Goal: Task Accomplishment & Management: Complete application form

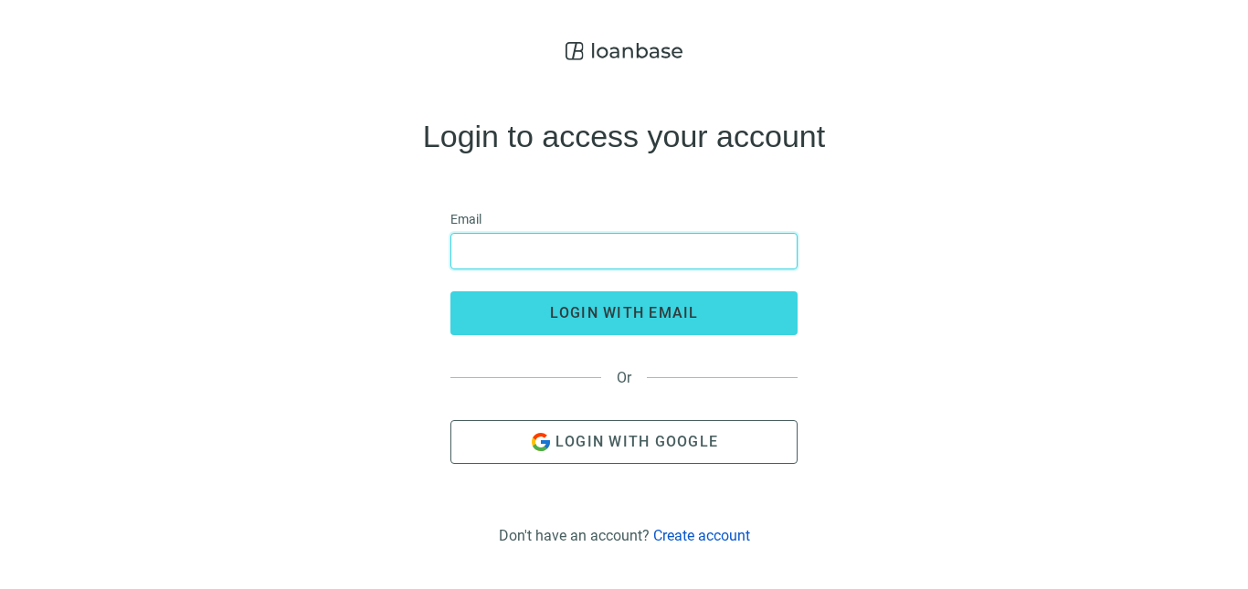
click at [578, 252] on input "email" at bounding box center [624, 251] width 324 height 35
type input "**********"
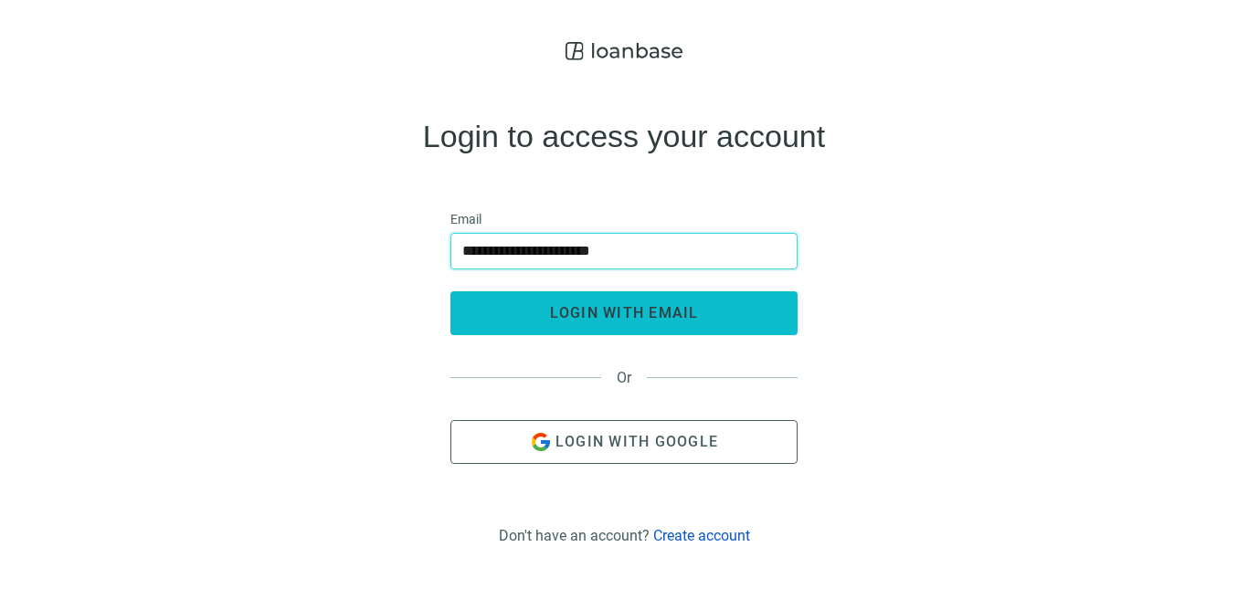
click at [606, 331] on button "login with email" at bounding box center [624, 314] width 347 height 44
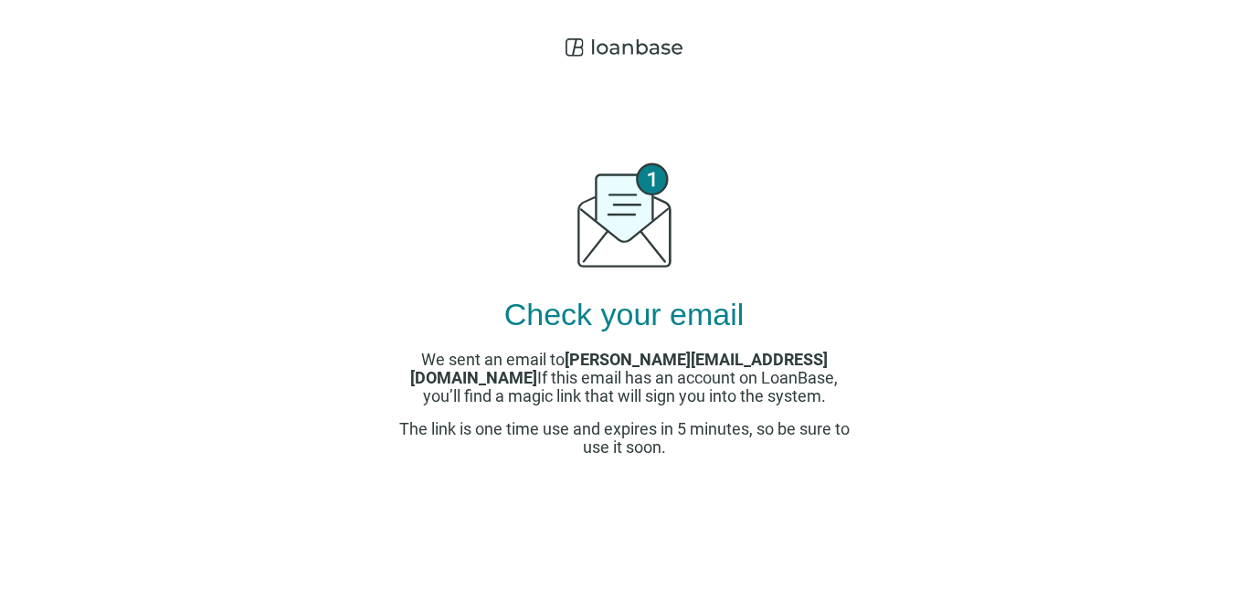
click at [646, 175] on use at bounding box center [624, 215] width 93 height 103
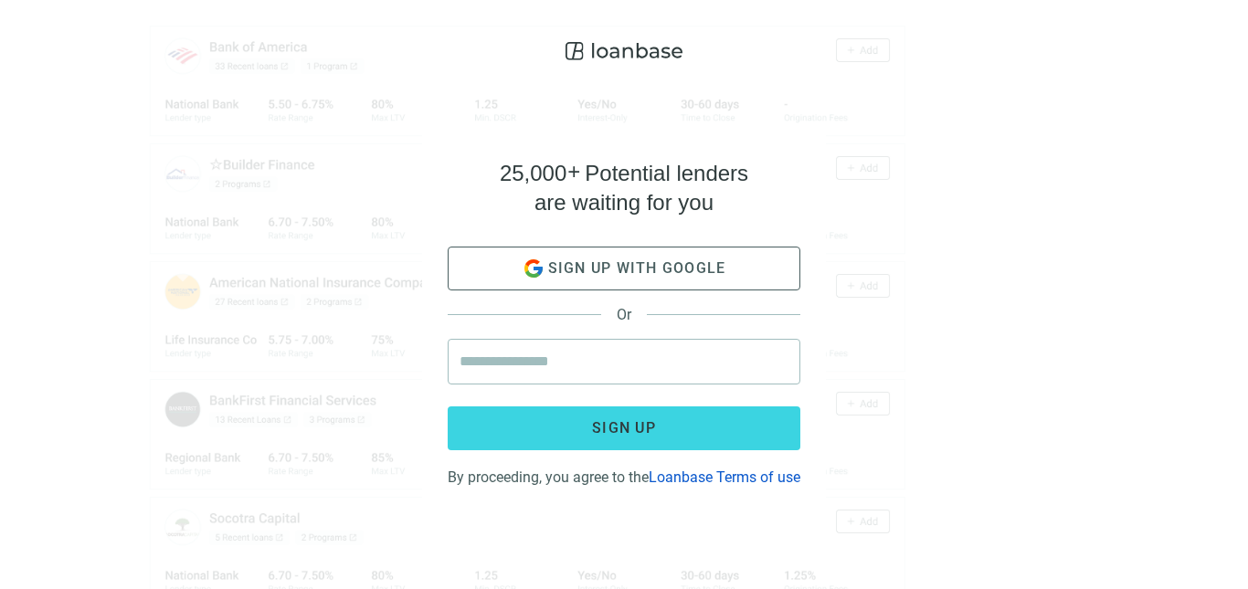
click at [583, 29] on div "25,000 + Potential lenders are waiting for you Sign up with google Or Sign up B…" at bounding box center [624, 294] width 1248 height 589
drag, startPoint x: 583, startPoint y: 29, endPoint x: 528, endPoint y: 31, distance: 54.9
click at [528, 31] on div "25,000 + Potential lenders are waiting for you Sign up with google Or Sign up B…" at bounding box center [624, 294] width 1248 height 589
click at [321, 182] on div "25,000 + Potential lenders are waiting for you Sign up with google Or Sign up B…" at bounding box center [624, 294] width 1248 height 589
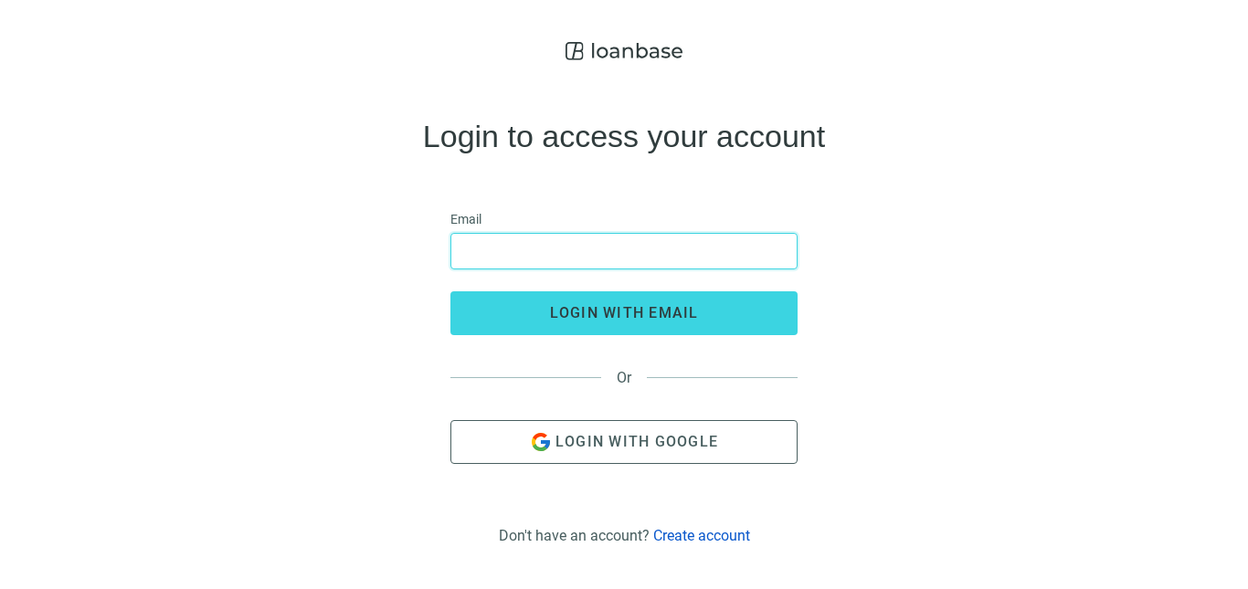
click at [662, 243] on input "email" at bounding box center [624, 251] width 324 height 35
type input "**********"
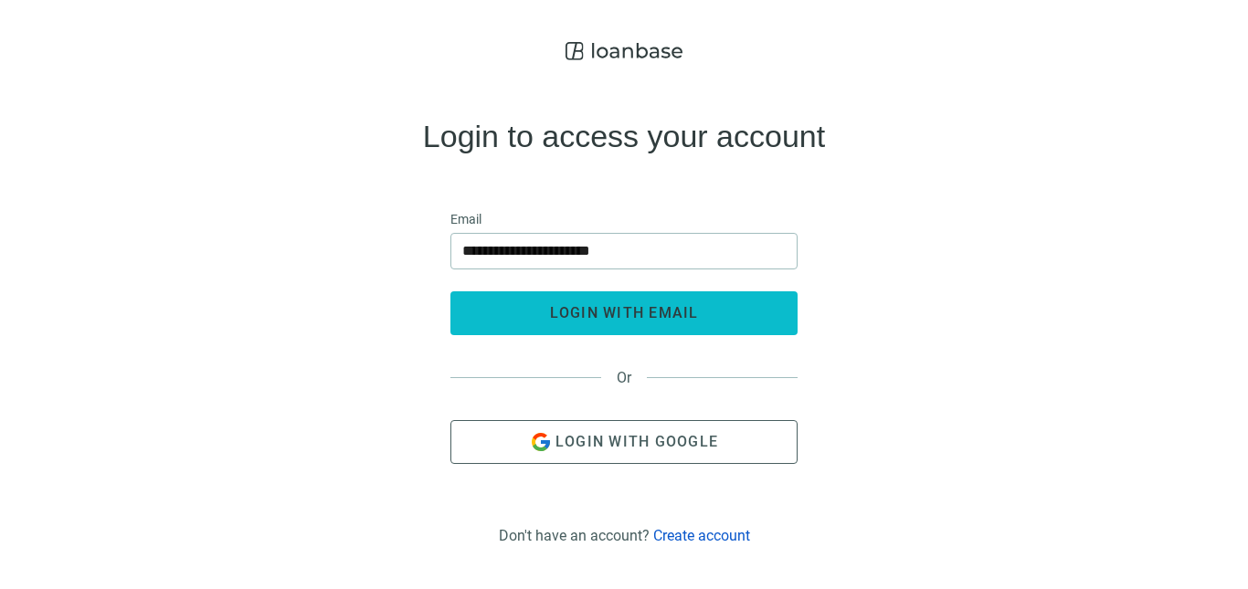
click at [668, 295] on button "login with email" at bounding box center [624, 314] width 347 height 44
